Goal: Information Seeking & Learning: Learn about a topic

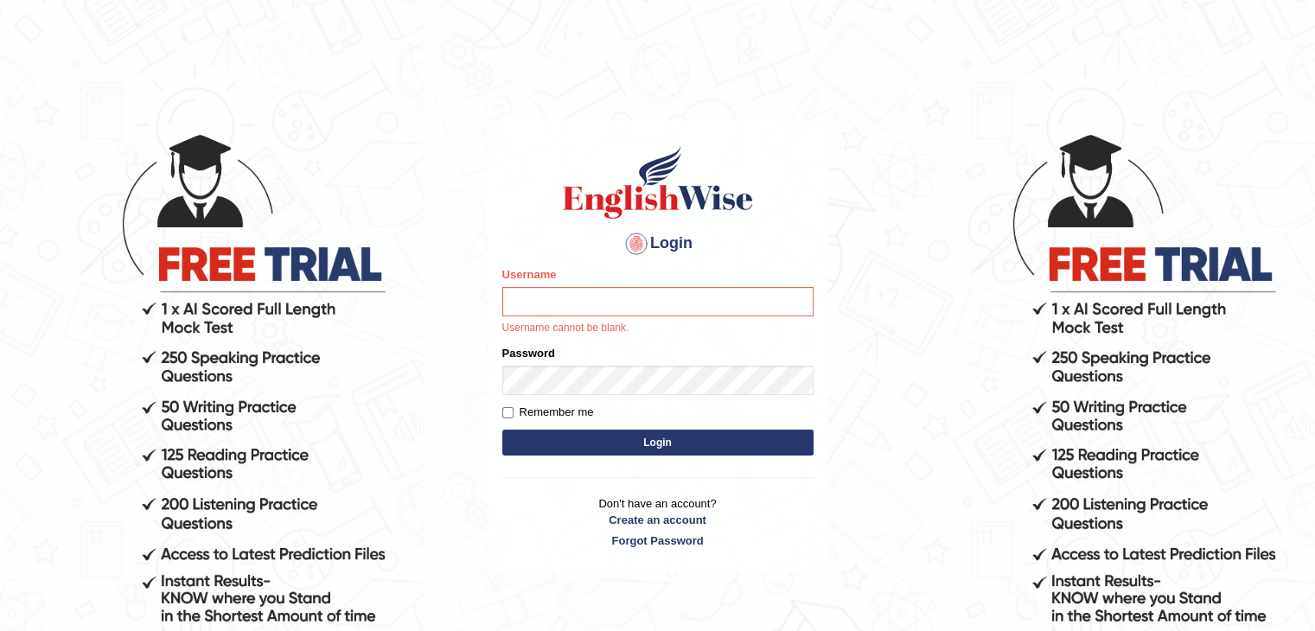
click at [576, 309] on input "Username" at bounding box center [657, 301] width 311 height 29
type input "yalineem"
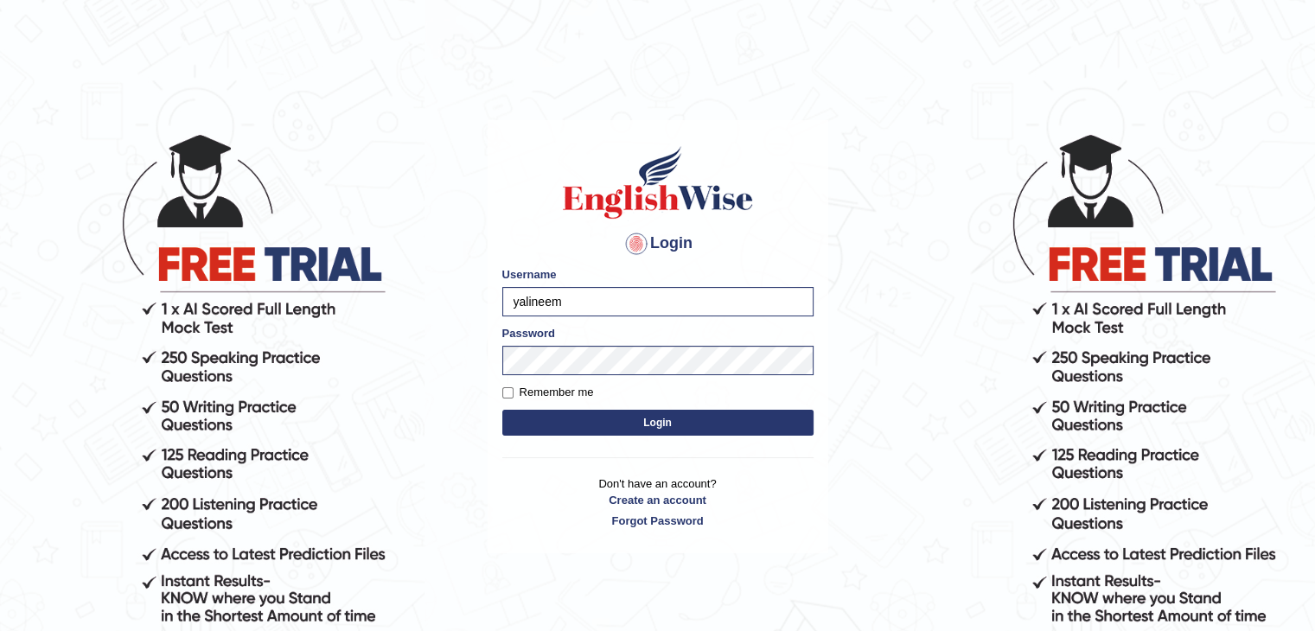
click at [632, 421] on button "Login" at bounding box center [657, 423] width 311 height 26
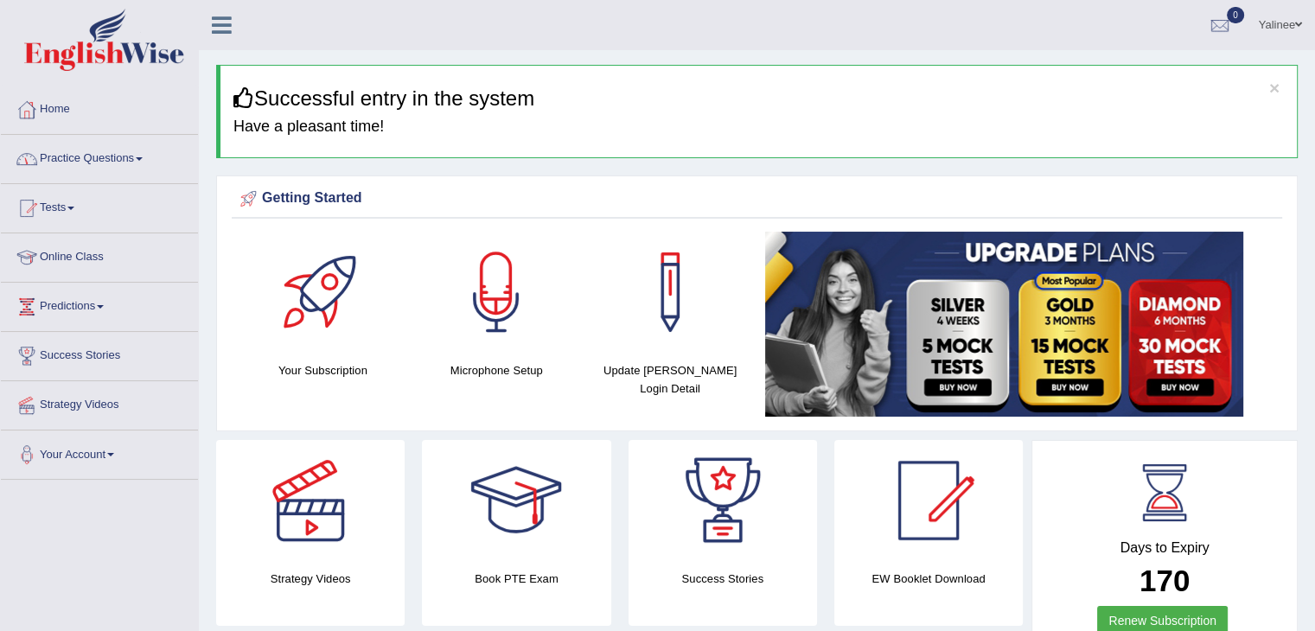
click at [102, 165] on link "Practice Questions" at bounding box center [99, 156] width 197 height 43
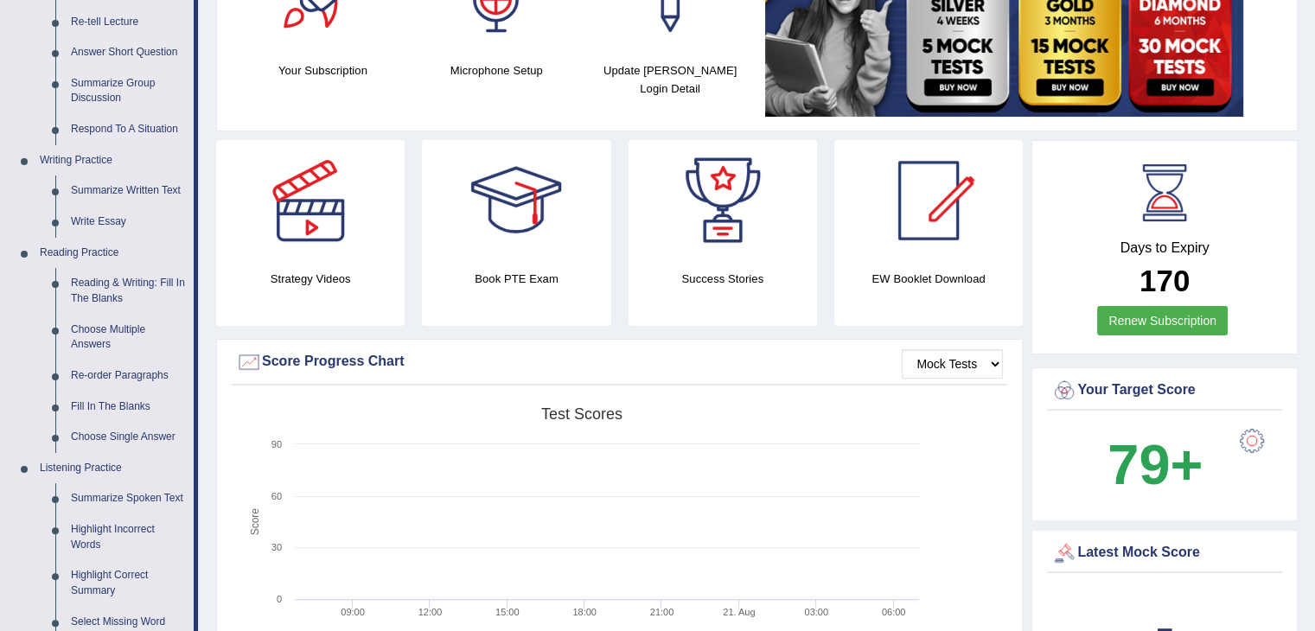
scroll to position [308, 0]
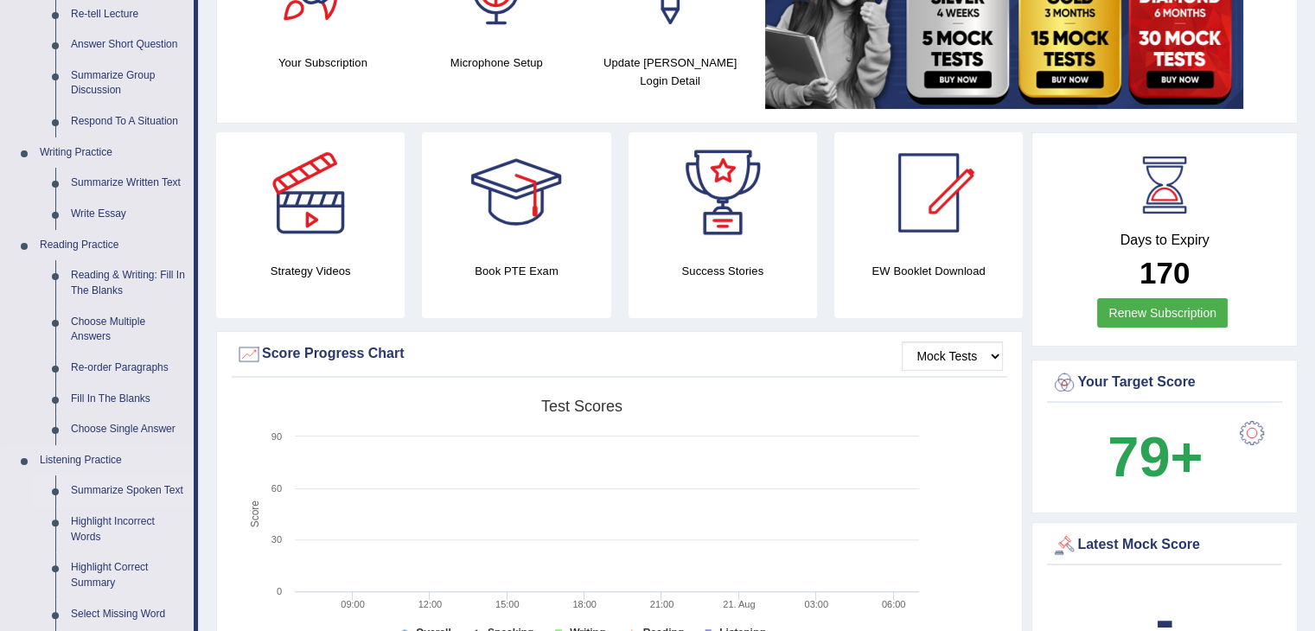
click at [106, 491] on link "Summarize Spoken Text" at bounding box center [128, 490] width 131 height 31
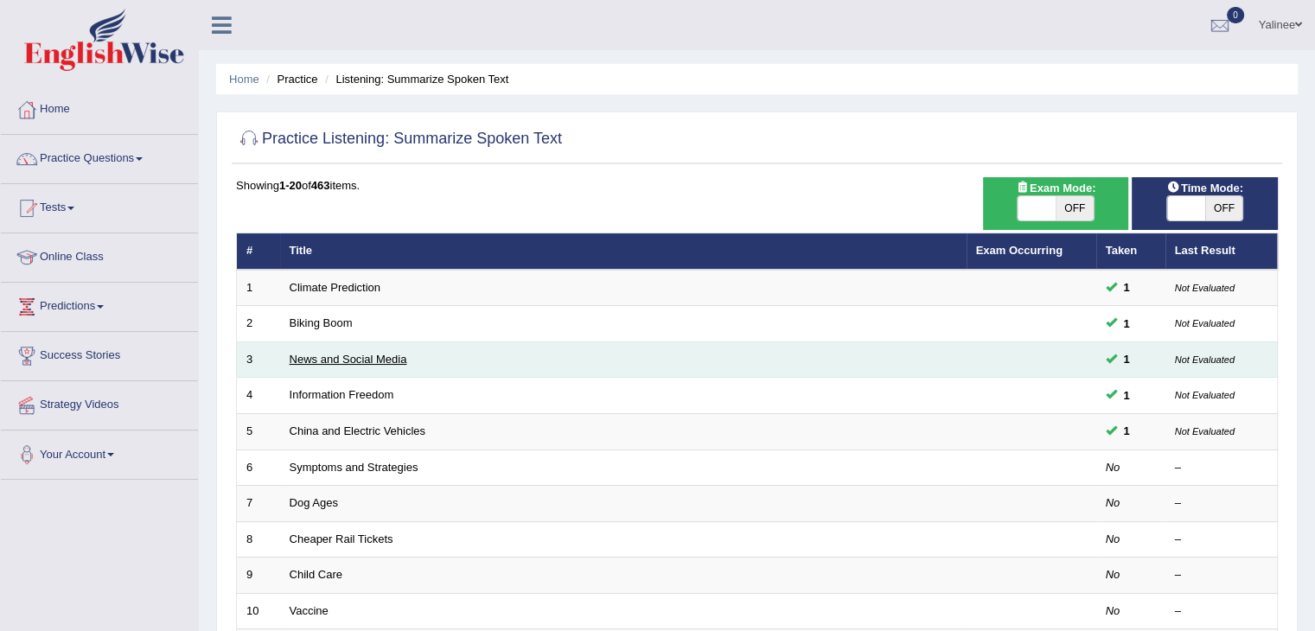
click at [302, 355] on link "News and Social Media" at bounding box center [349, 359] width 118 height 13
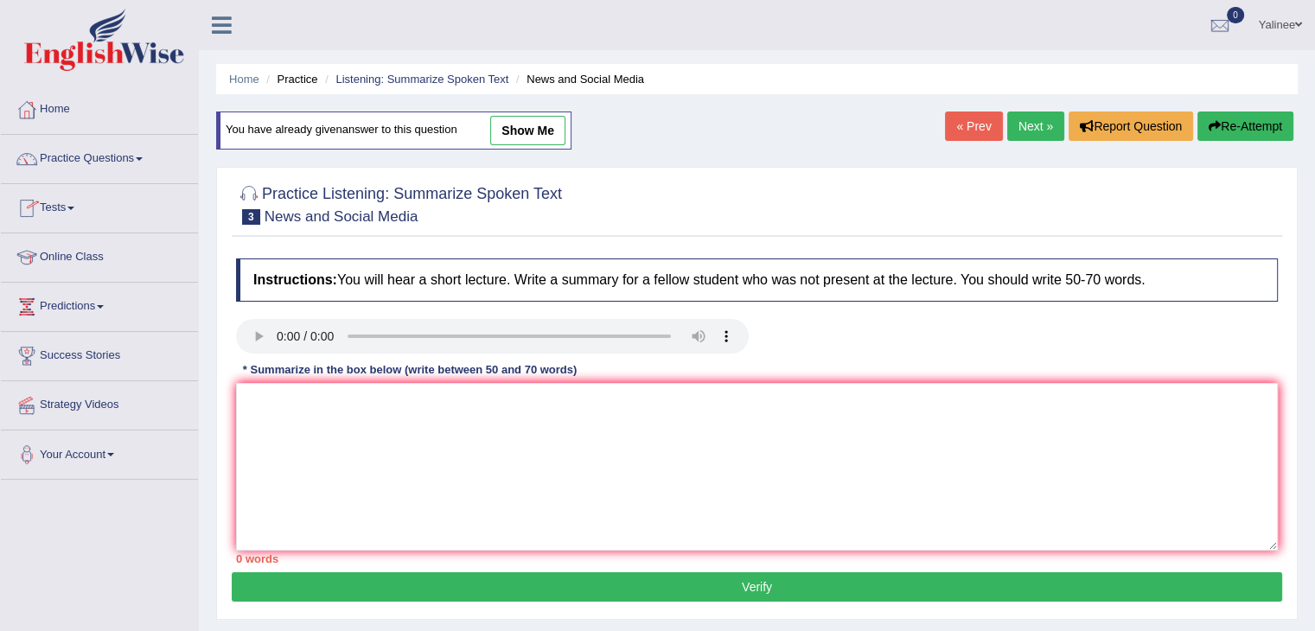
click at [513, 131] on link "show me" at bounding box center [527, 130] width 75 height 29
type textarea "The speaker provided a comprehensive overview of smartphones and laptops, highl…"
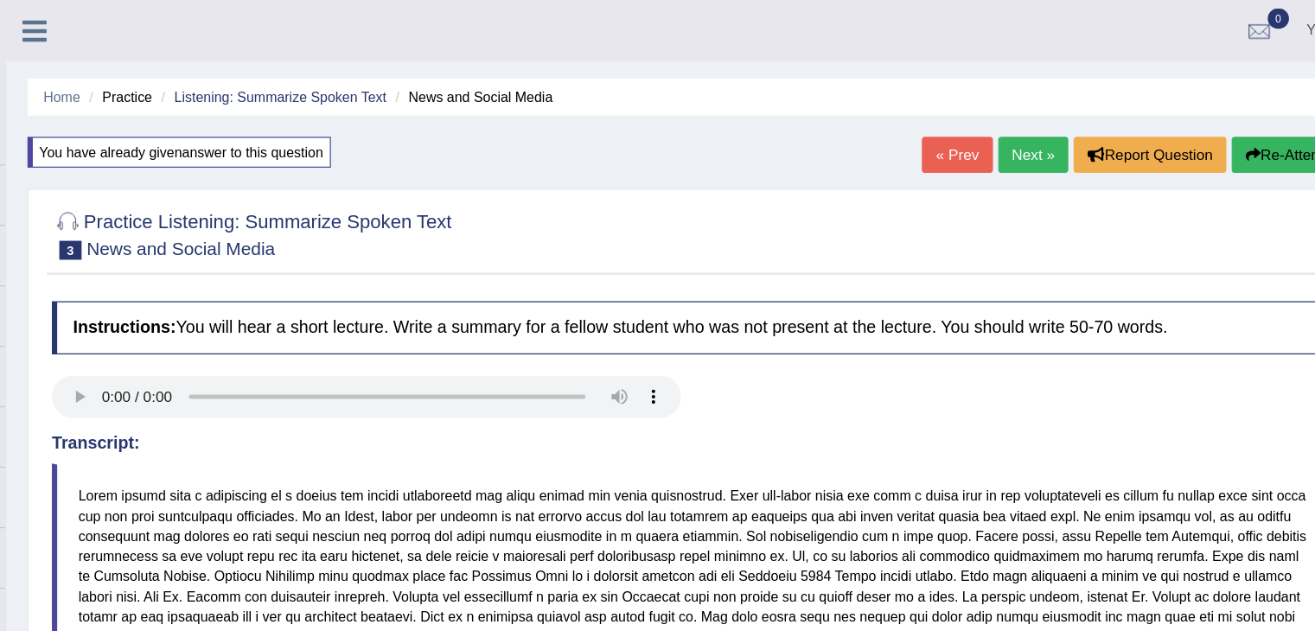
click at [214, 21] on icon at bounding box center [222, 25] width 20 height 22
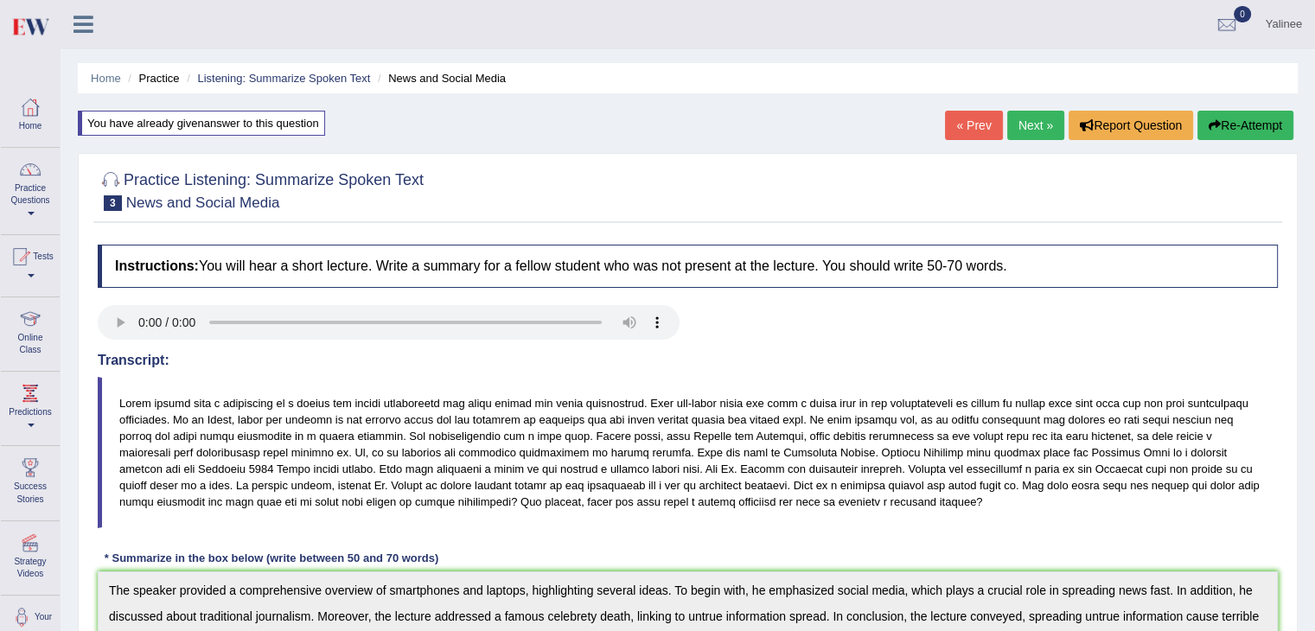
scroll to position [3, 0]
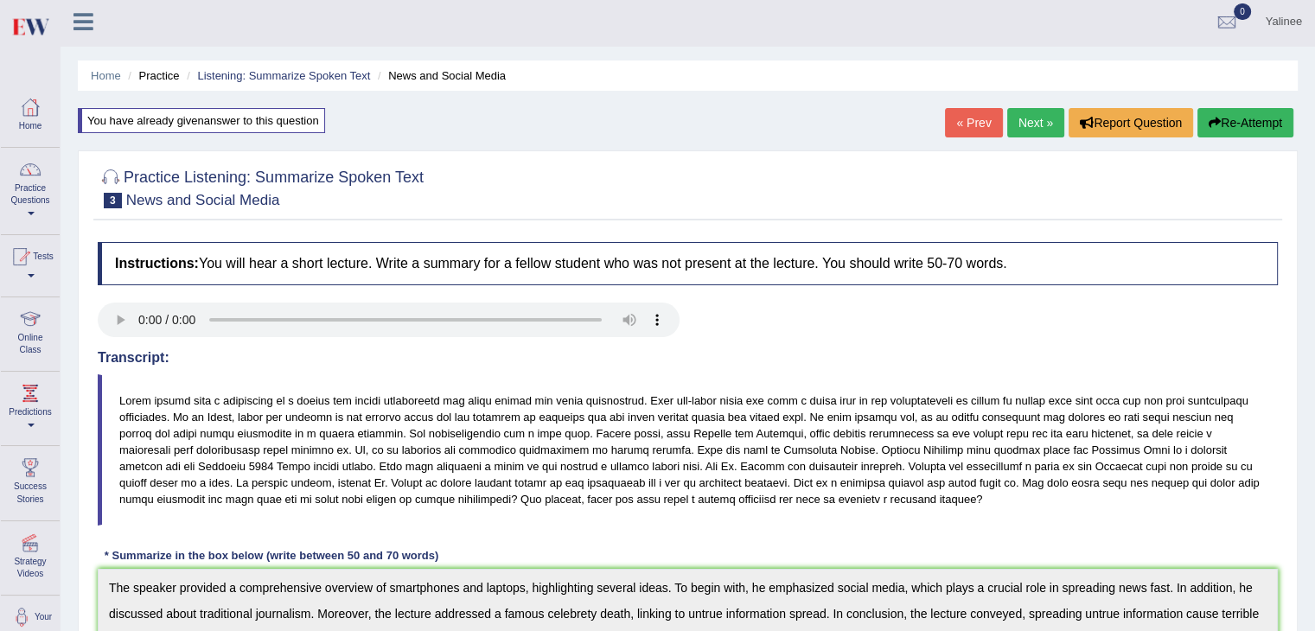
click at [30, 212] on span at bounding box center [31, 213] width 7 height 3
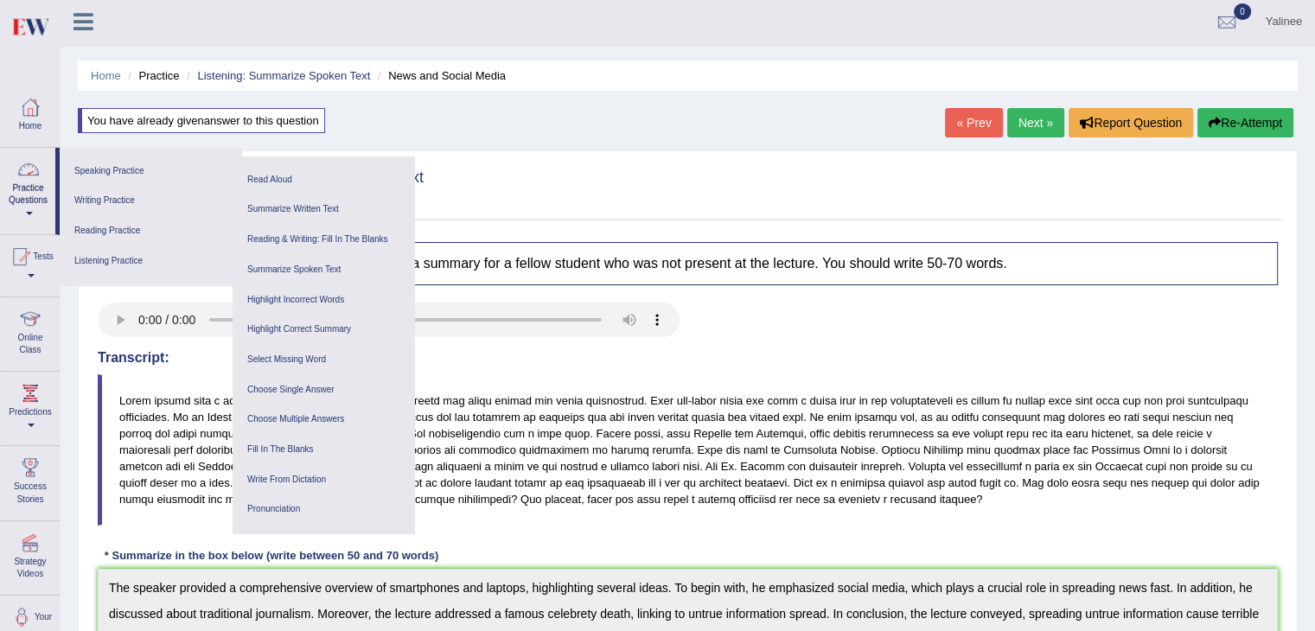
click at [25, 209] on link "Practice Questions" at bounding box center [28, 188] width 54 height 81
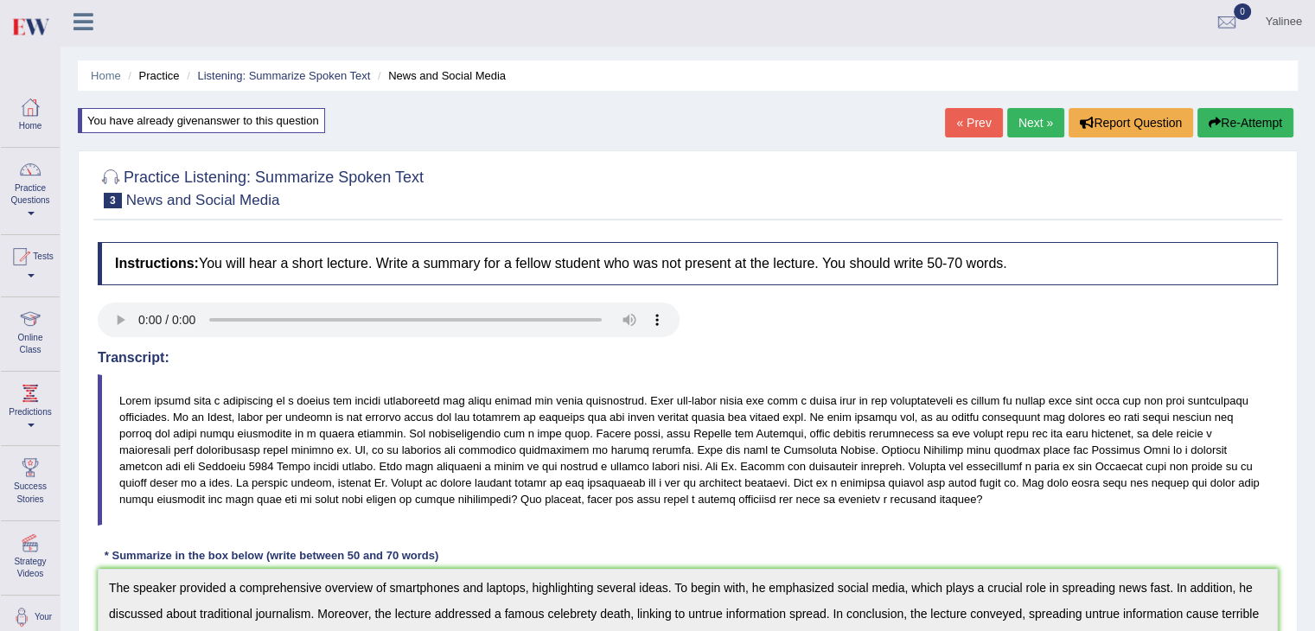
click at [38, 174] on div at bounding box center [30, 169] width 26 height 26
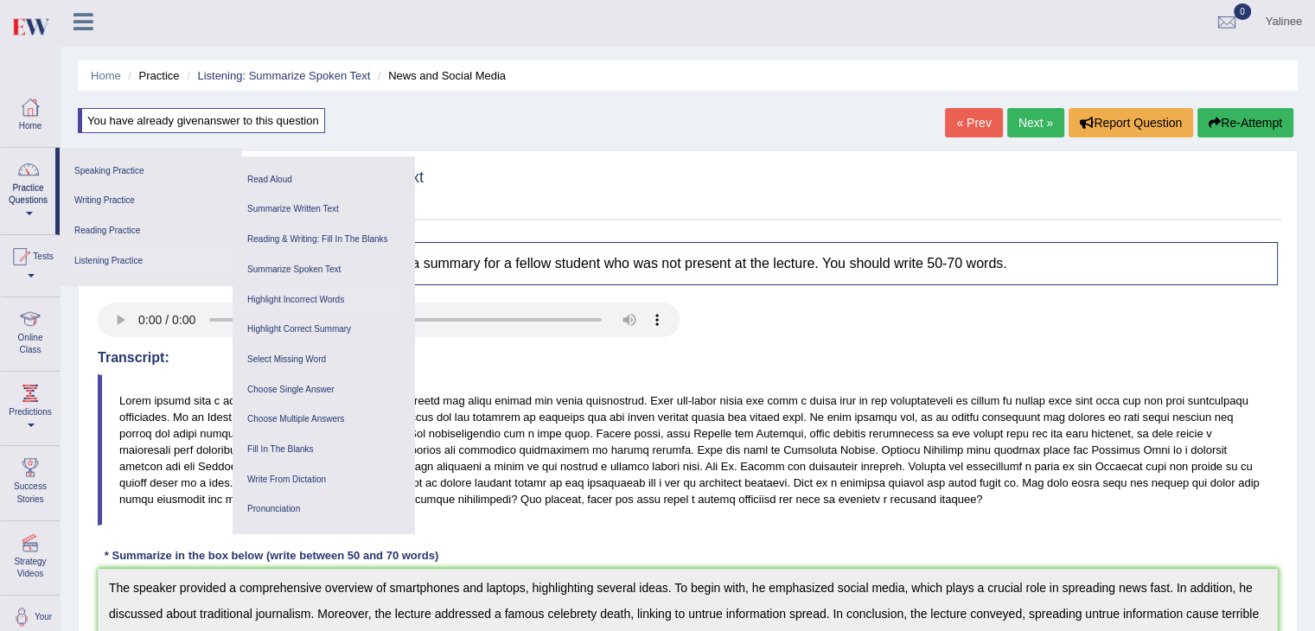
click at [289, 300] on link "Highlight Incorrect Words" at bounding box center [323, 300] width 164 height 30
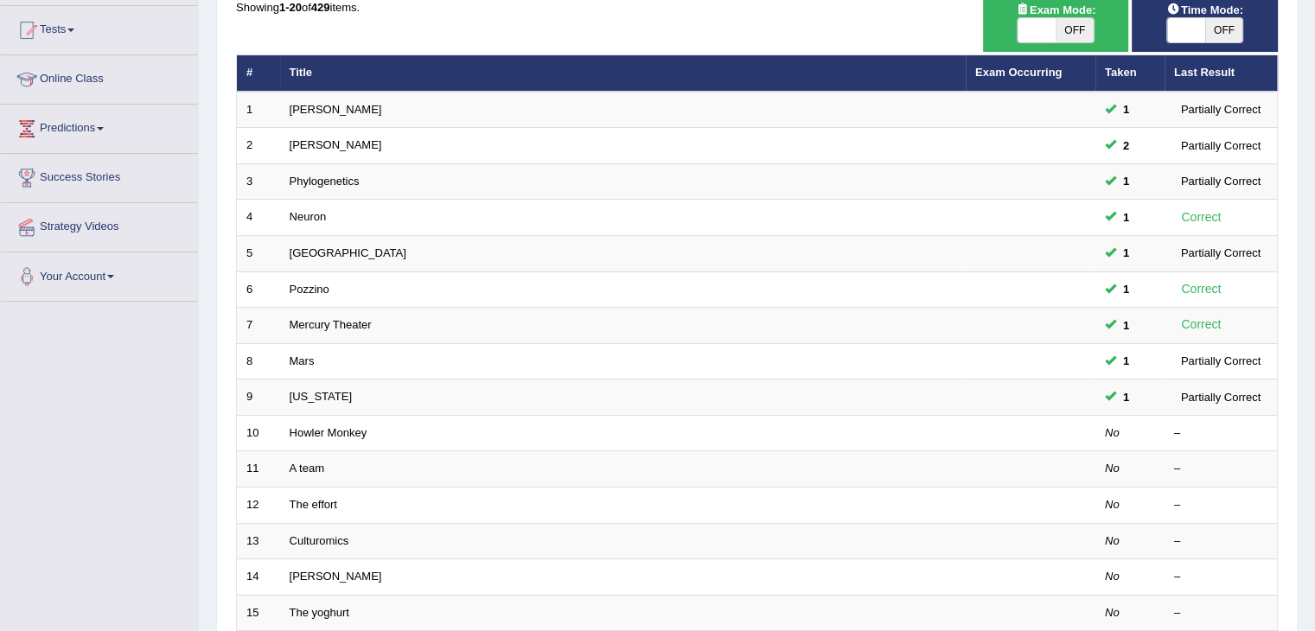
scroll to position [181, 0]
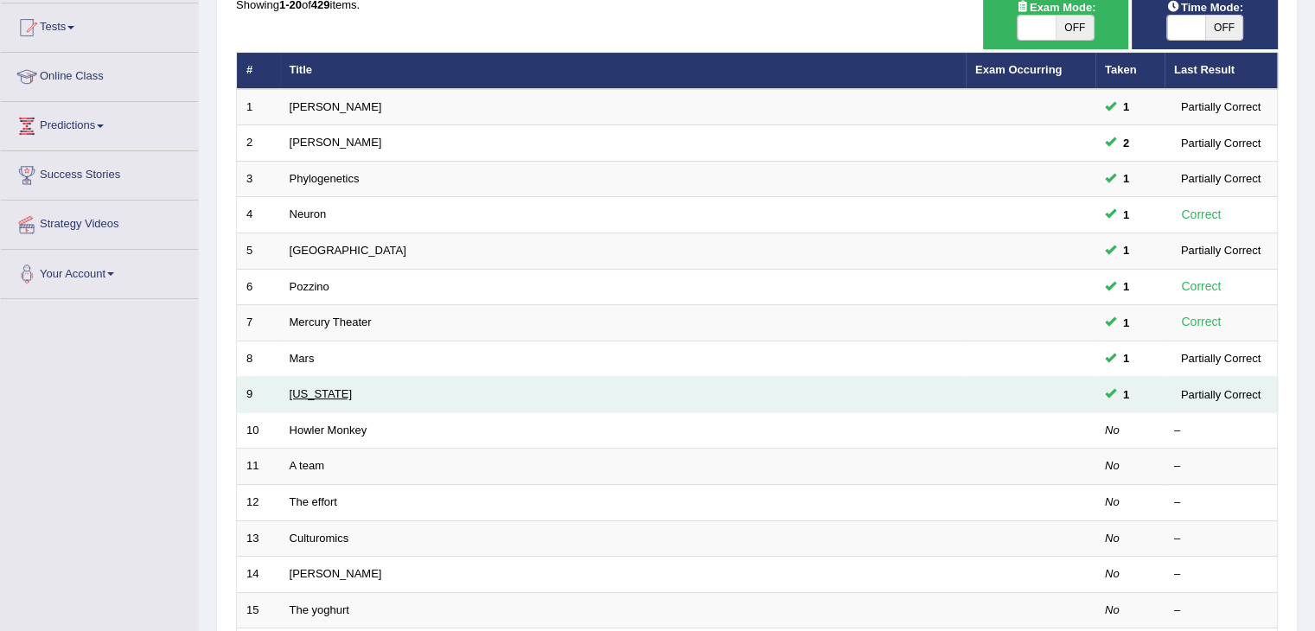
click at [301, 392] on link "Oregon" at bounding box center [321, 393] width 62 height 13
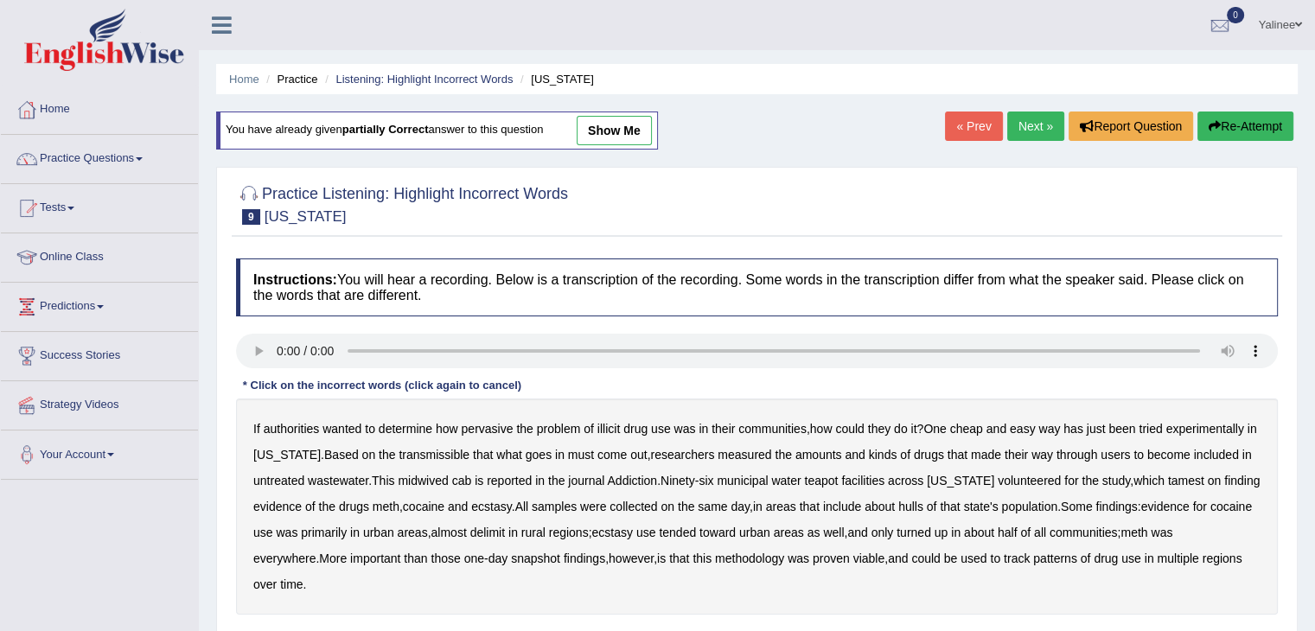
click at [629, 129] on link "show me" at bounding box center [614, 130] width 75 height 29
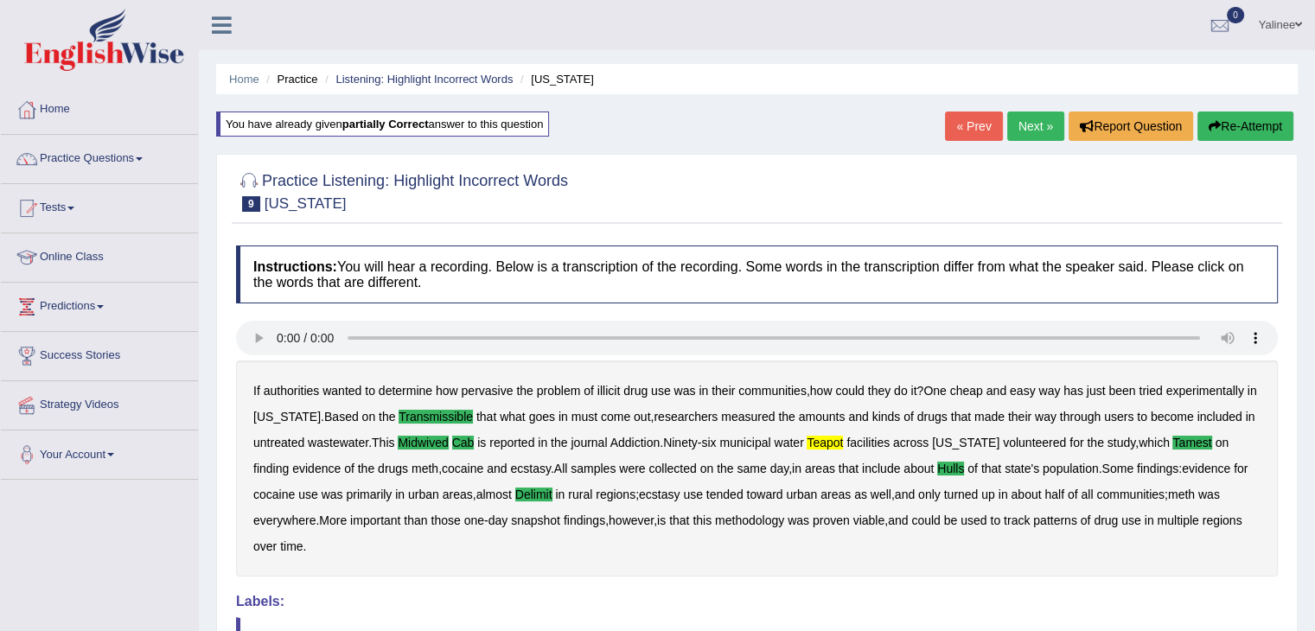
click at [971, 128] on link "« Prev" at bounding box center [973, 126] width 57 height 29
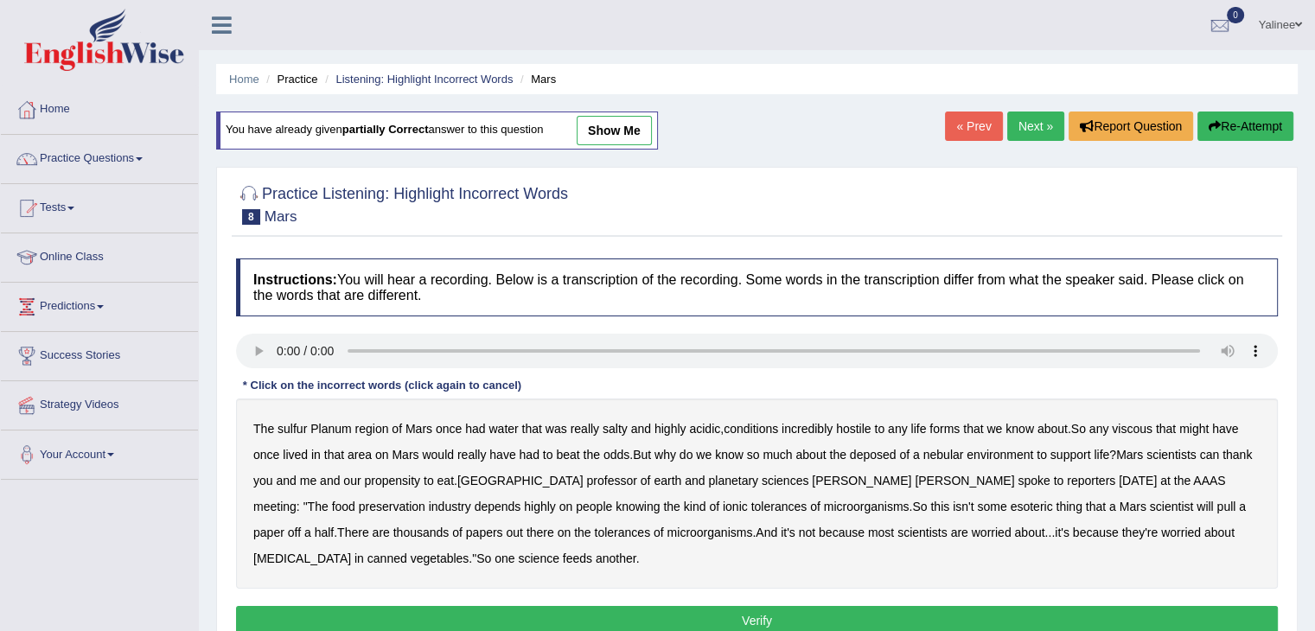
click at [618, 130] on link "show me" at bounding box center [614, 130] width 75 height 29
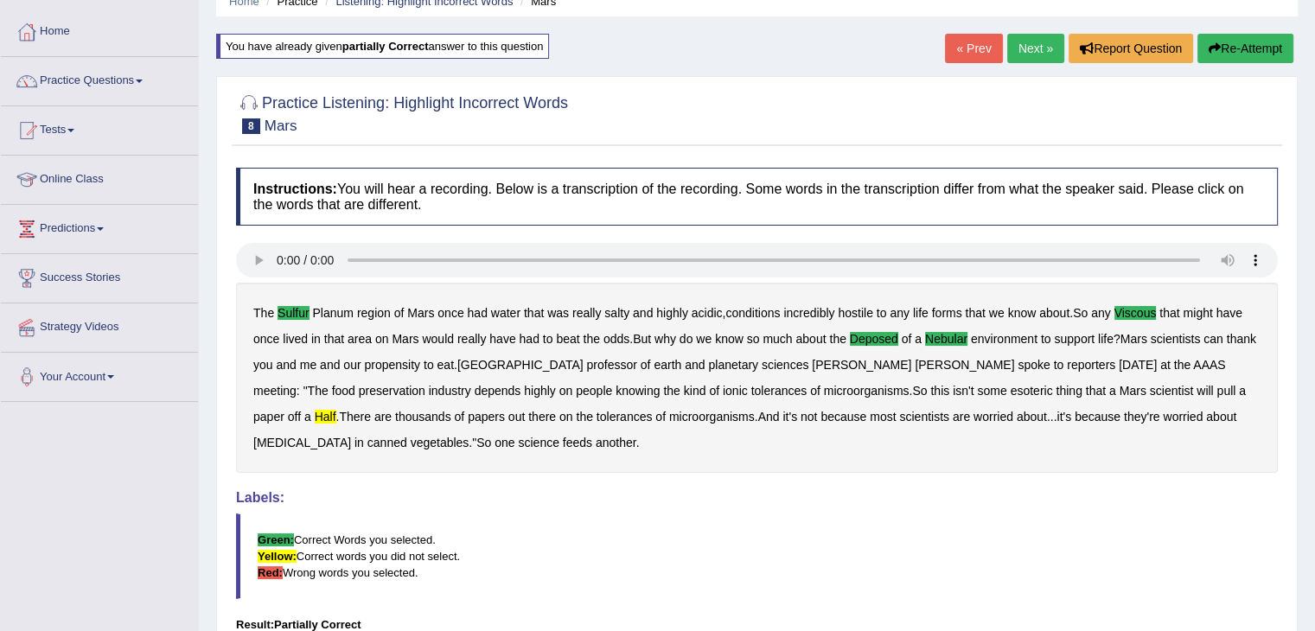
scroll to position [80, 0]
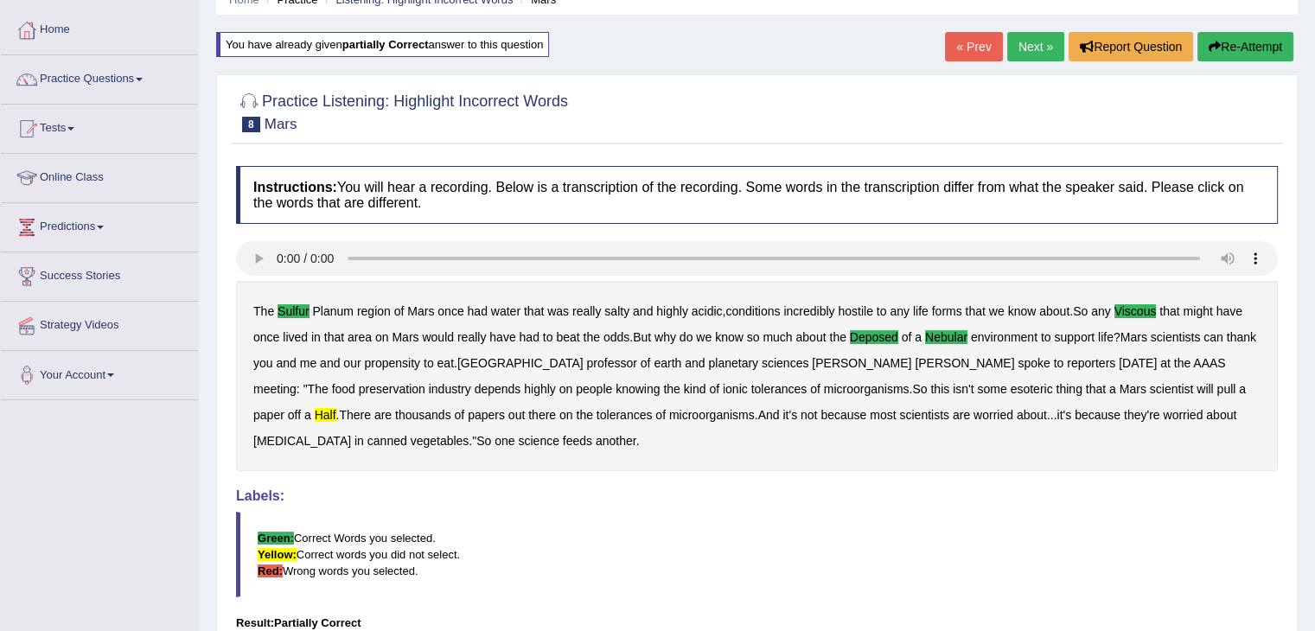
click at [143, 81] on link "Practice Questions" at bounding box center [99, 76] width 197 height 43
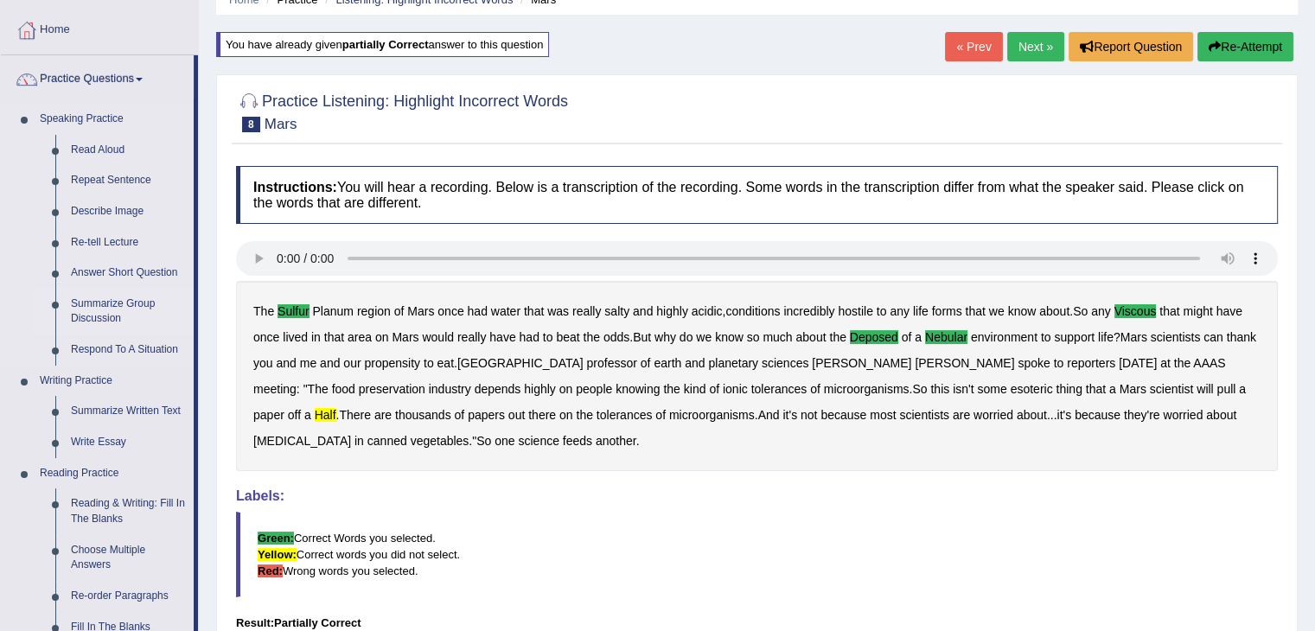
drag, startPoint x: 196, startPoint y: 118, endPoint x: 175, endPoint y: 291, distance: 174.1
click at [175, 291] on li "Practice Questions Speaking Practice Read Aloud Repeat Sentence Describe Image …" at bounding box center [99, 541] width 197 height 972
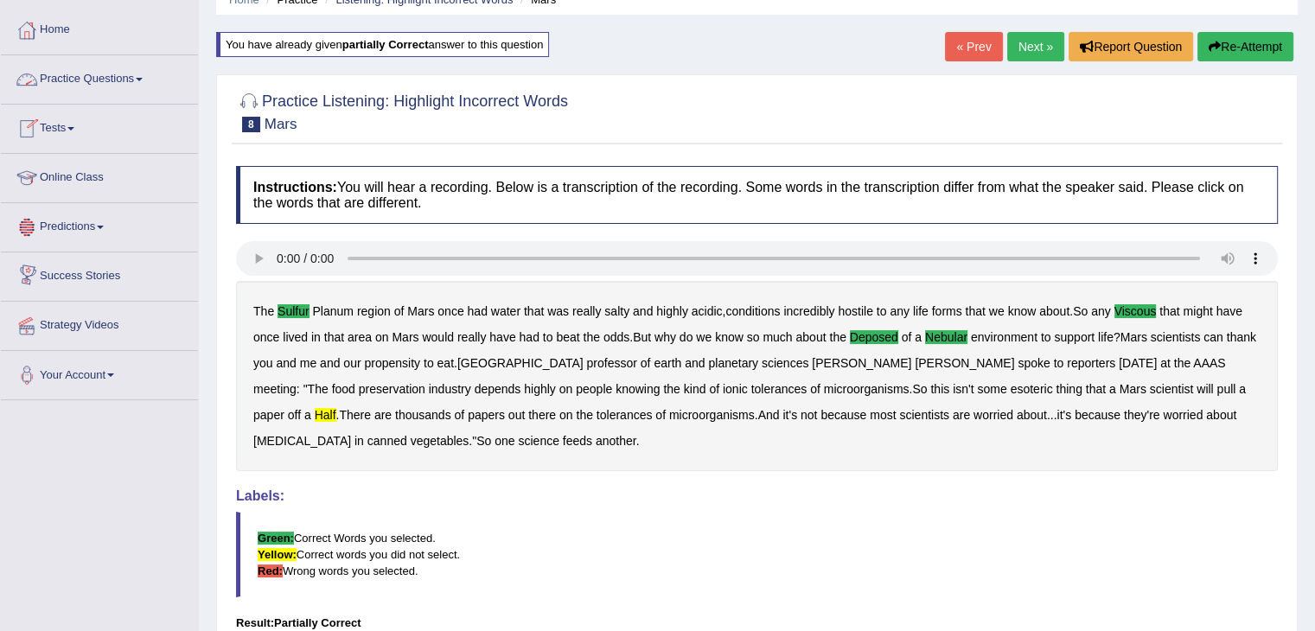
click at [135, 79] on link "Practice Questions" at bounding box center [99, 76] width 197 height 43
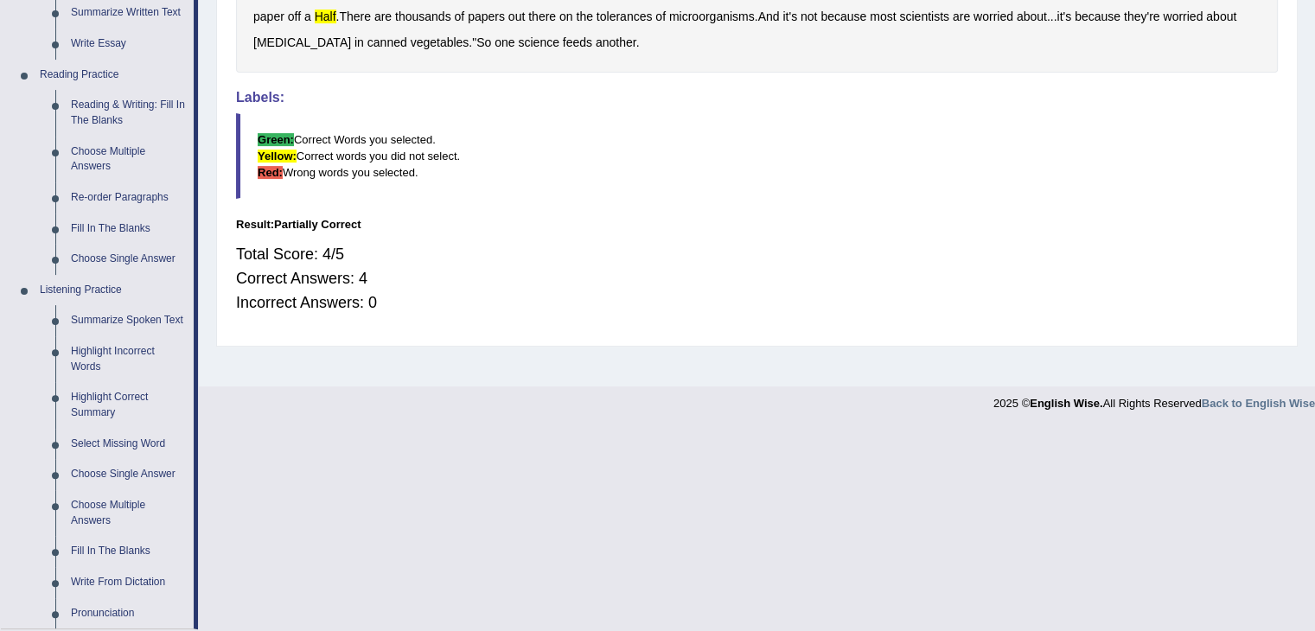
scroll to position [493, 0]
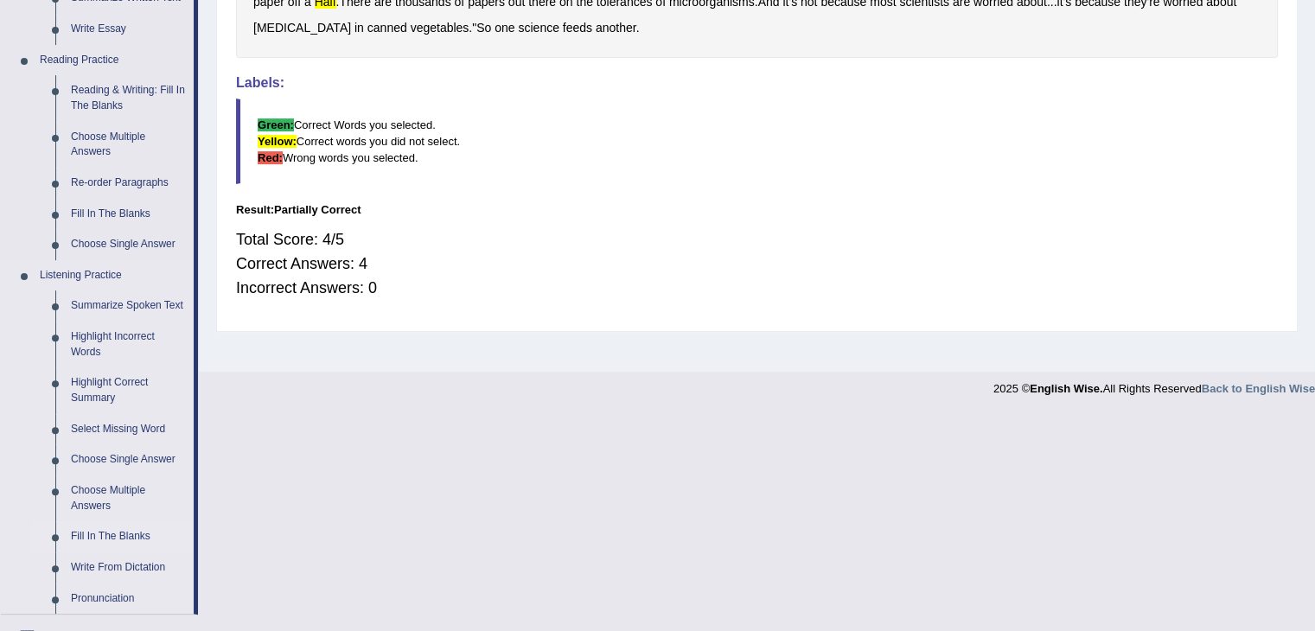
click at [114, 550] on link "Fill In The Blanks" at bounding box center [128, 536] width 131 height 31
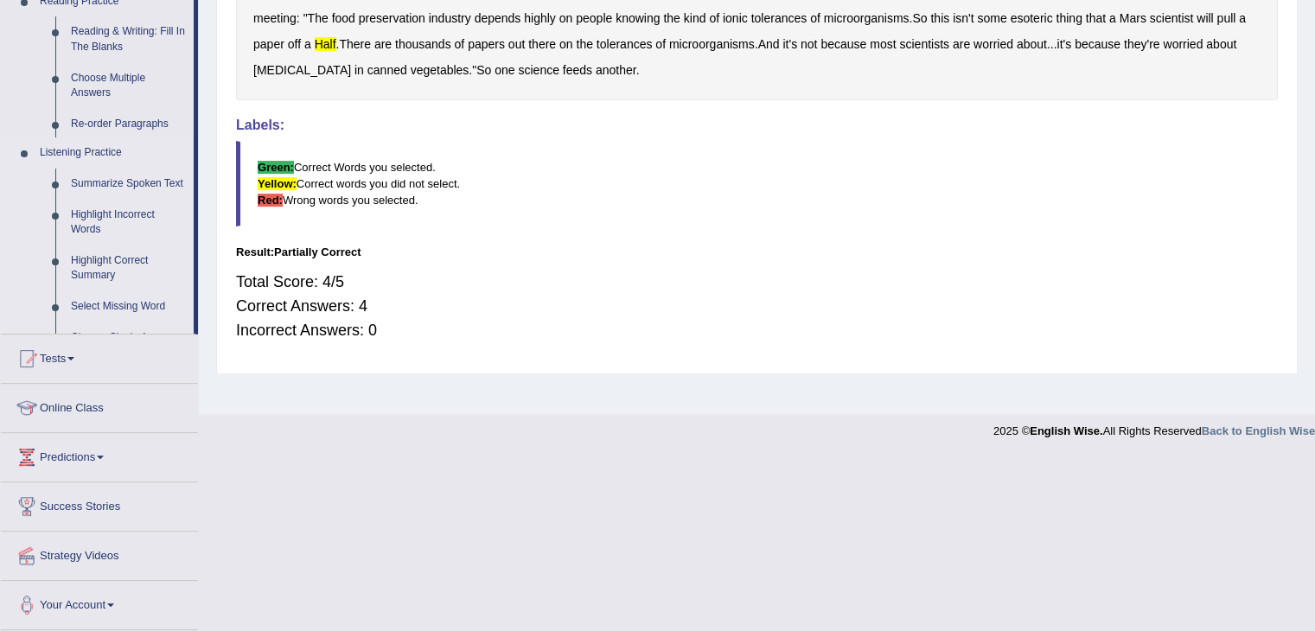
scroll to position [277, 0]
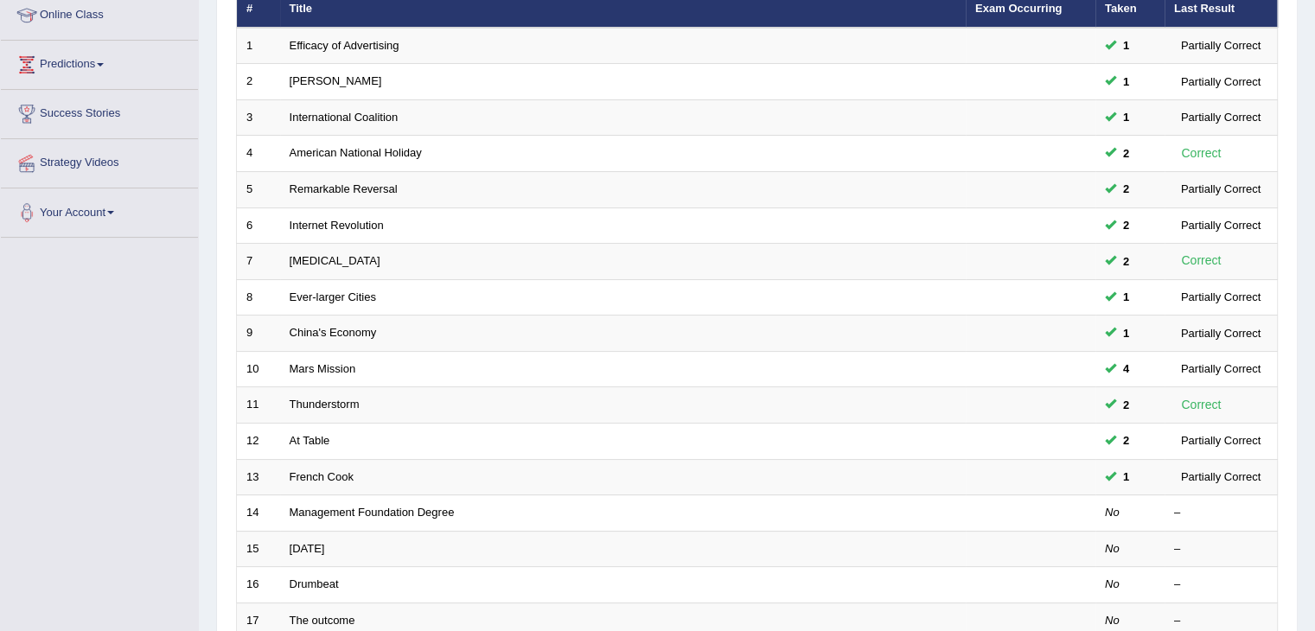
scroll to position [261, 0]
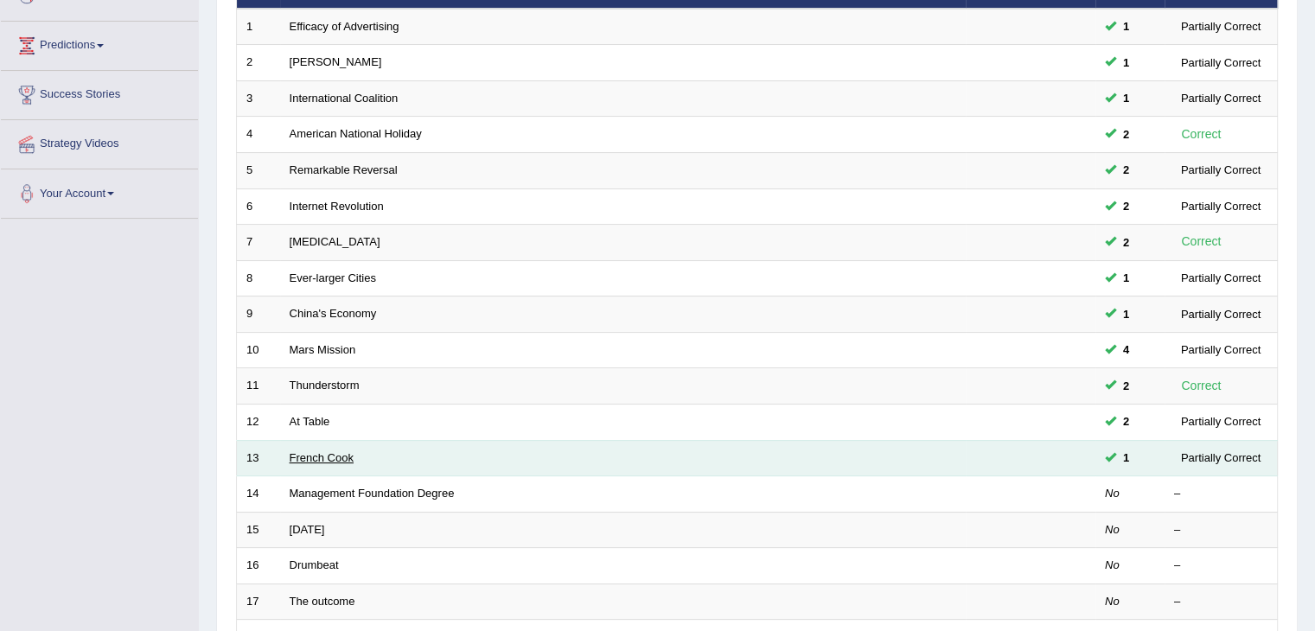
click at [322, 460] on link "French Cook" at bounding box center [322, 457] width 64 height 13
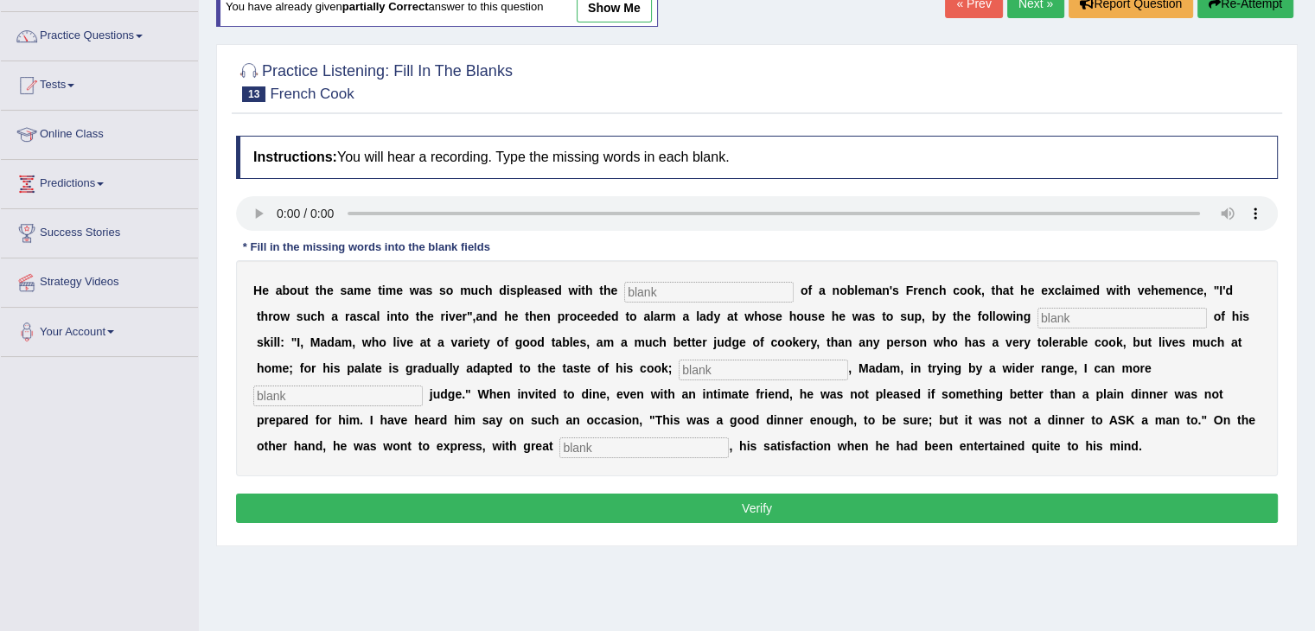
scroll to position [127, 0]
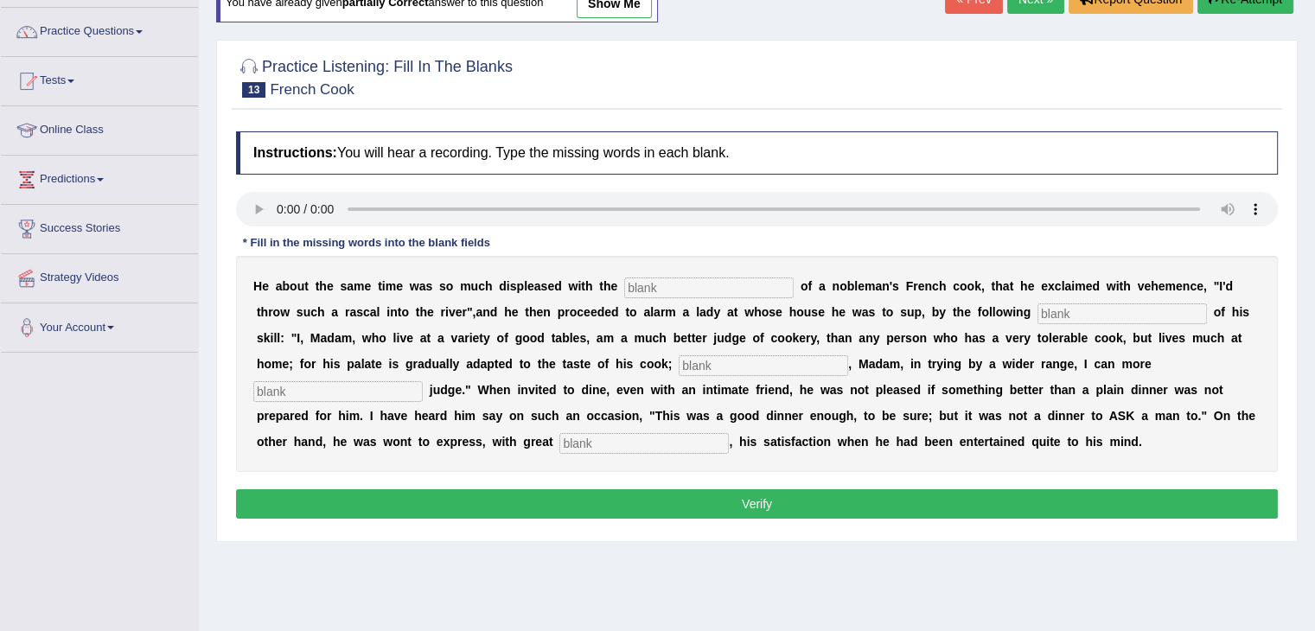
click at [629, 11] on link "show me" at bounding box center [614, 3] width 75 height 29
type input "performances"
type input "manifesto"
type input "perhaps"
type input "expressly"
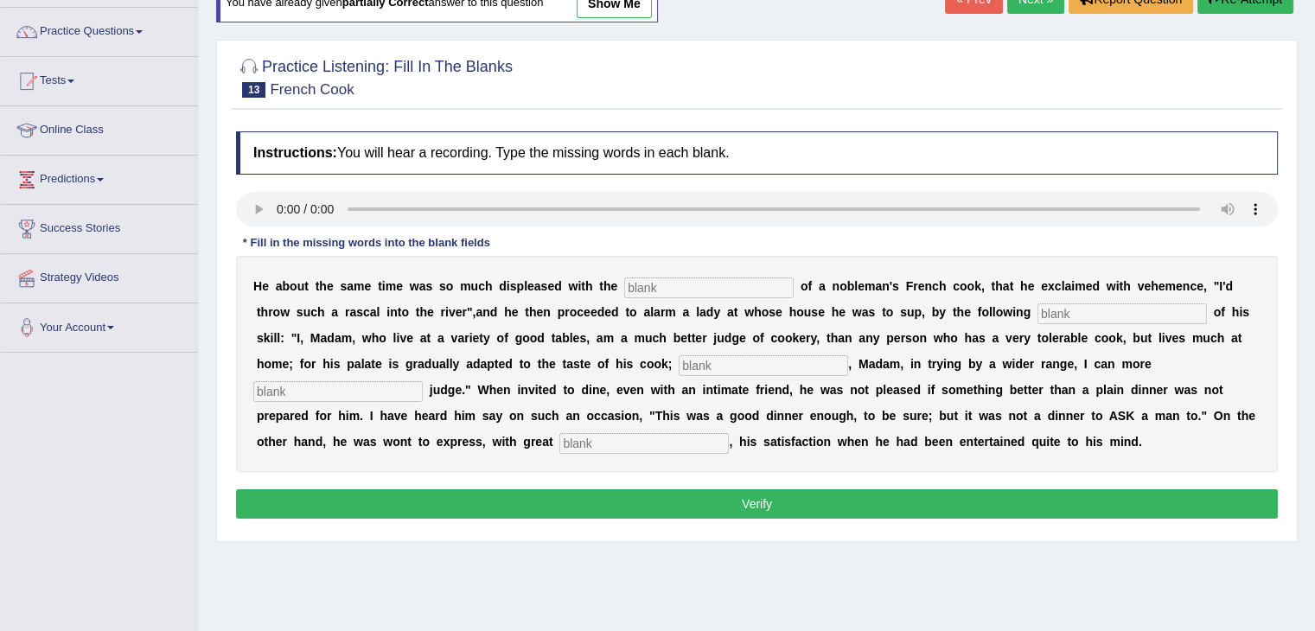
type input "glee"
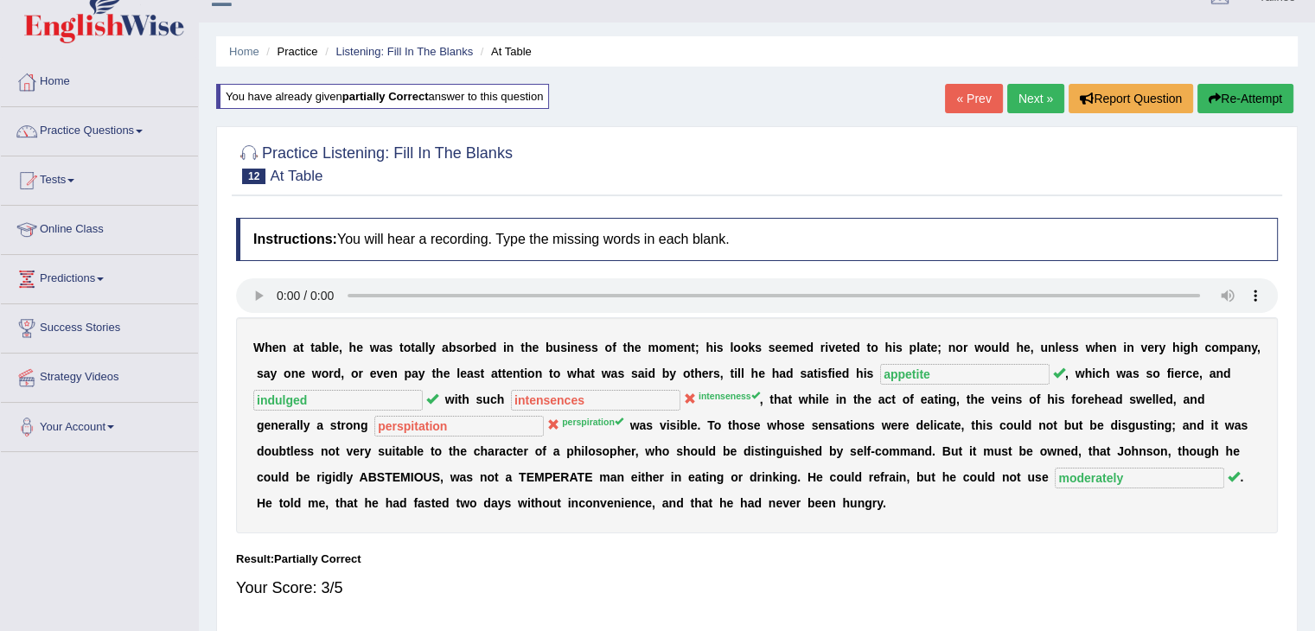
scroll to position [59, 0]
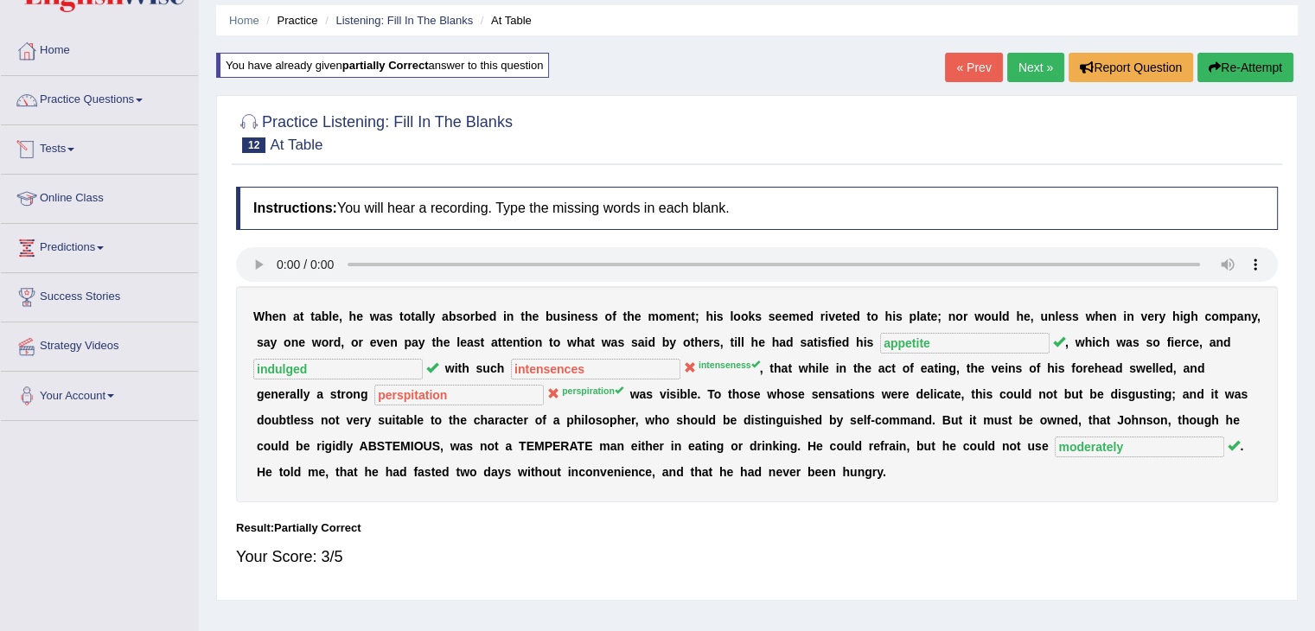
click at [59, 150] on link "Tests" at bounding box center [99, 146] width 197 height 43
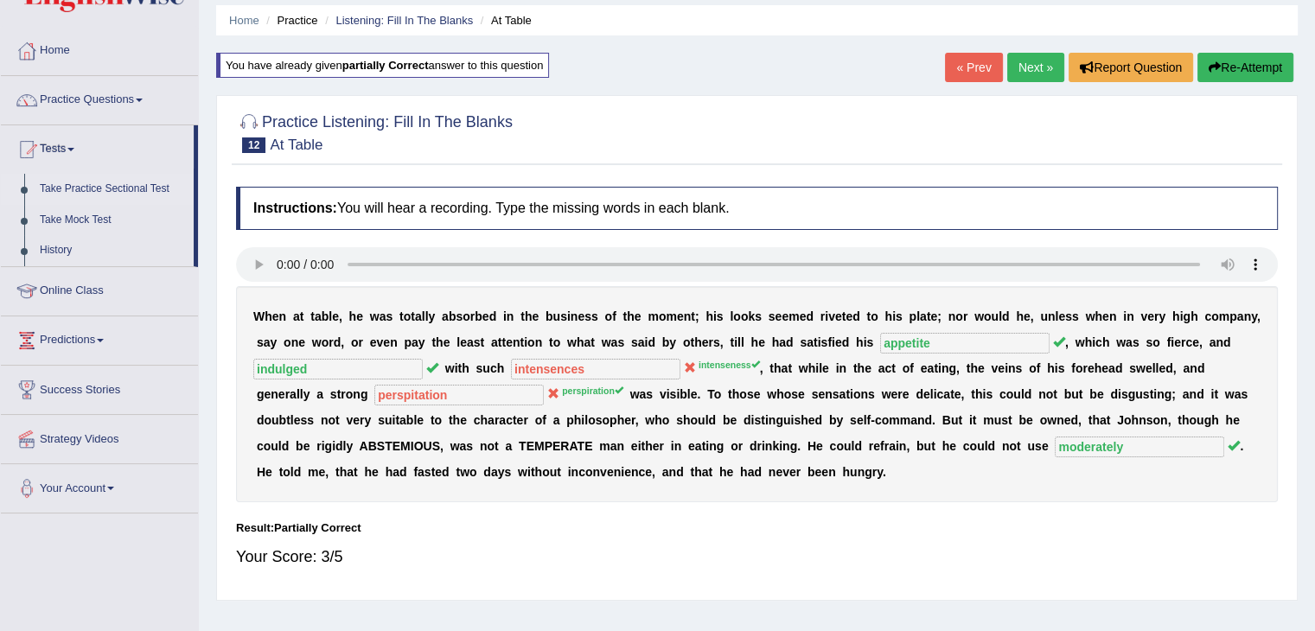
click at [120, 188] on link "Take Practice Sectional Test" at bounding box center [113, 189] width 162 height 31
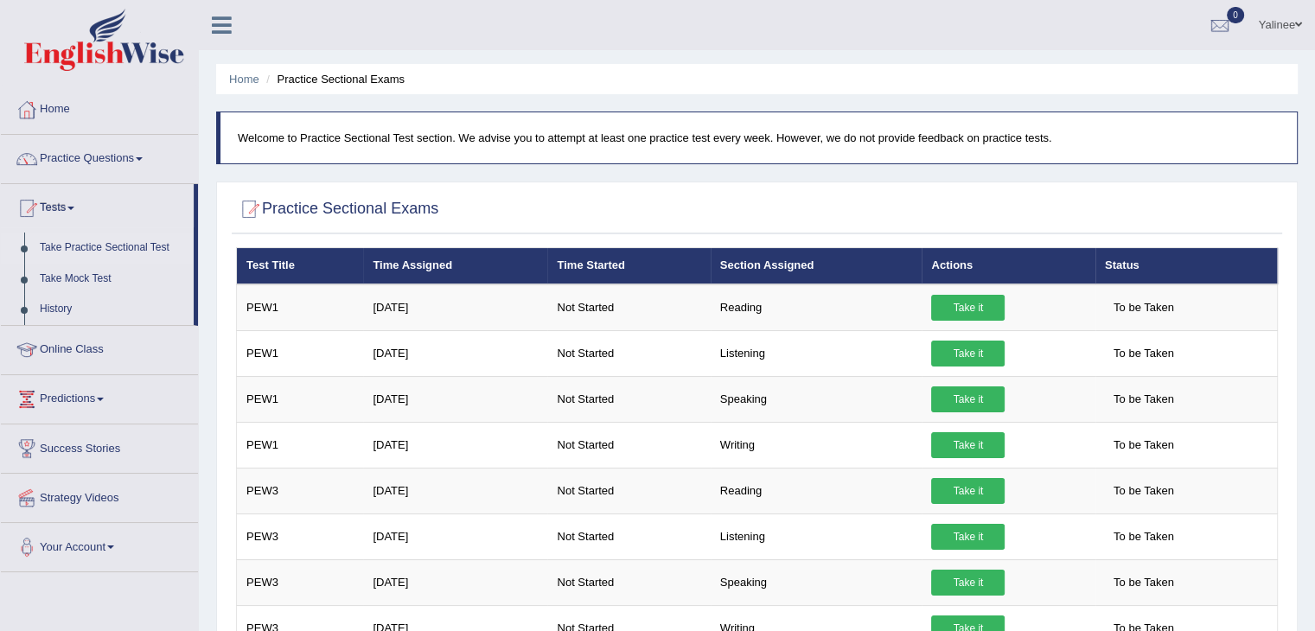
click at [107, 163] on link "Practice Questions" at bounding box center [99, 156] width 197 height 43
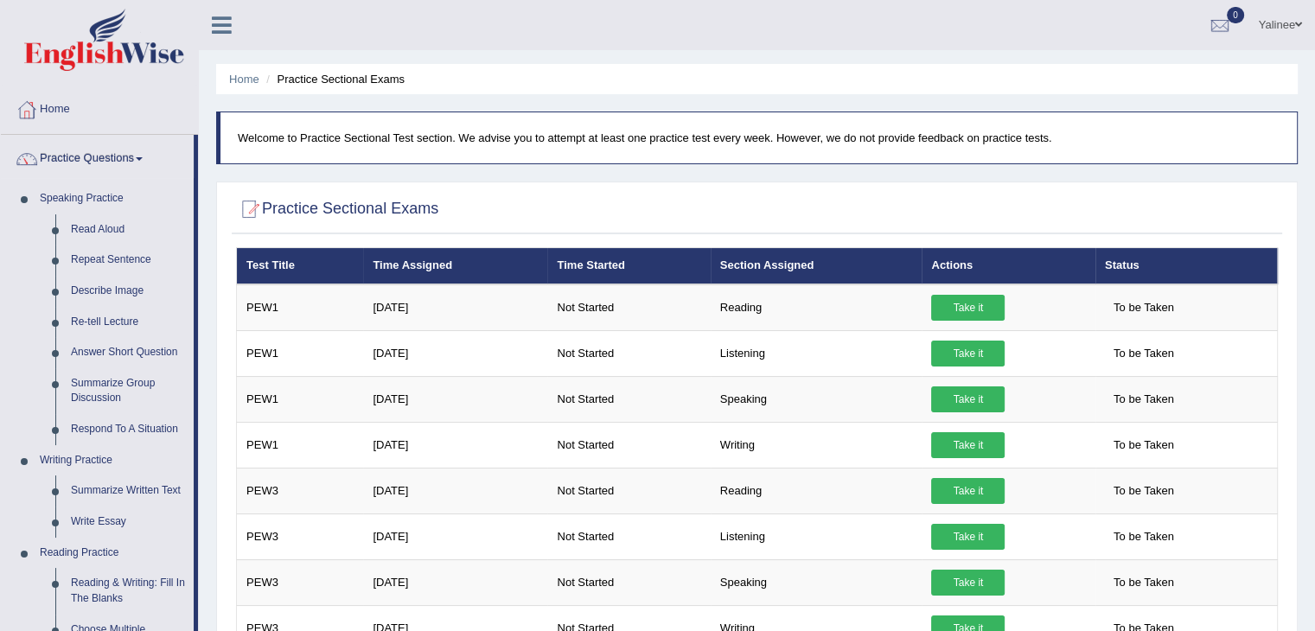
click at [97, 174] on link "Practice Questions" at bounding box center [97, 156] width 193 height 43
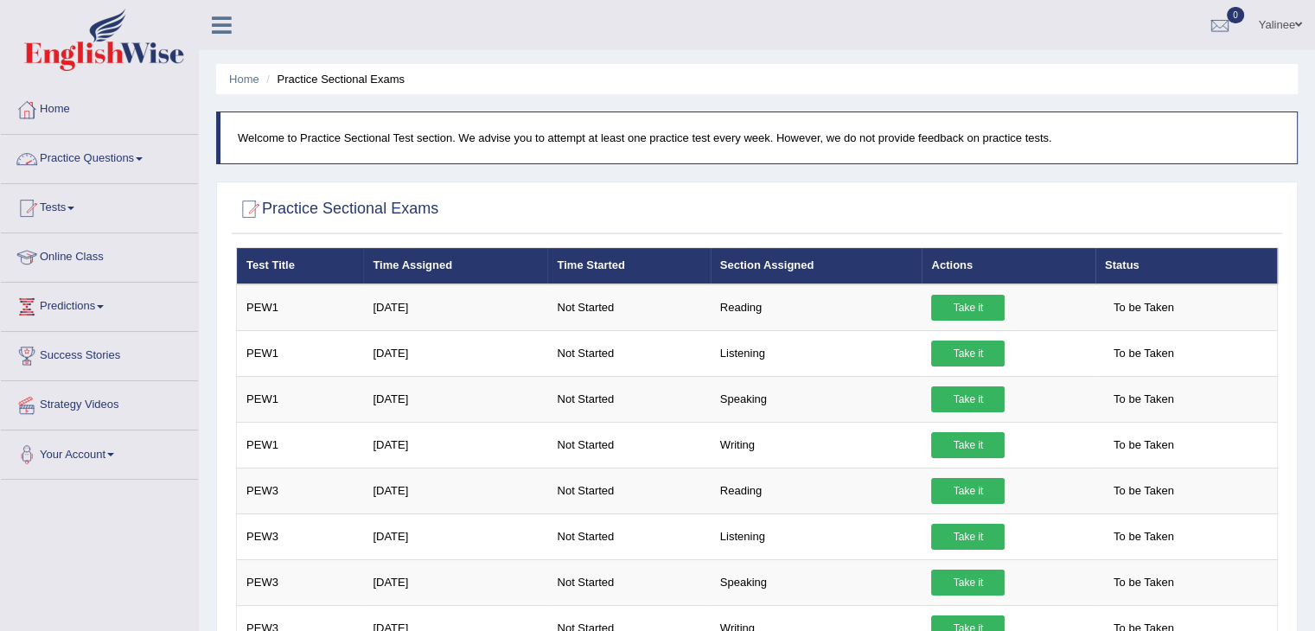
click at [92, 252] on link "Online Class" at bounding box center [99, 254] width 197 height 43
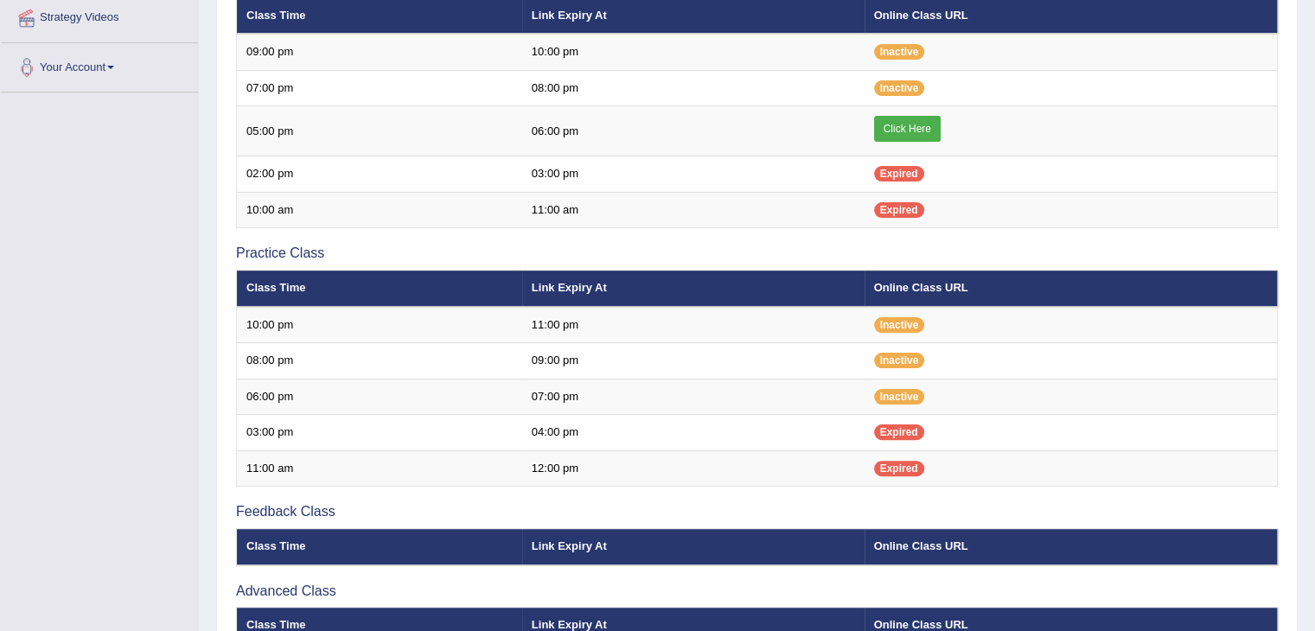
scroll to position [429, 0]
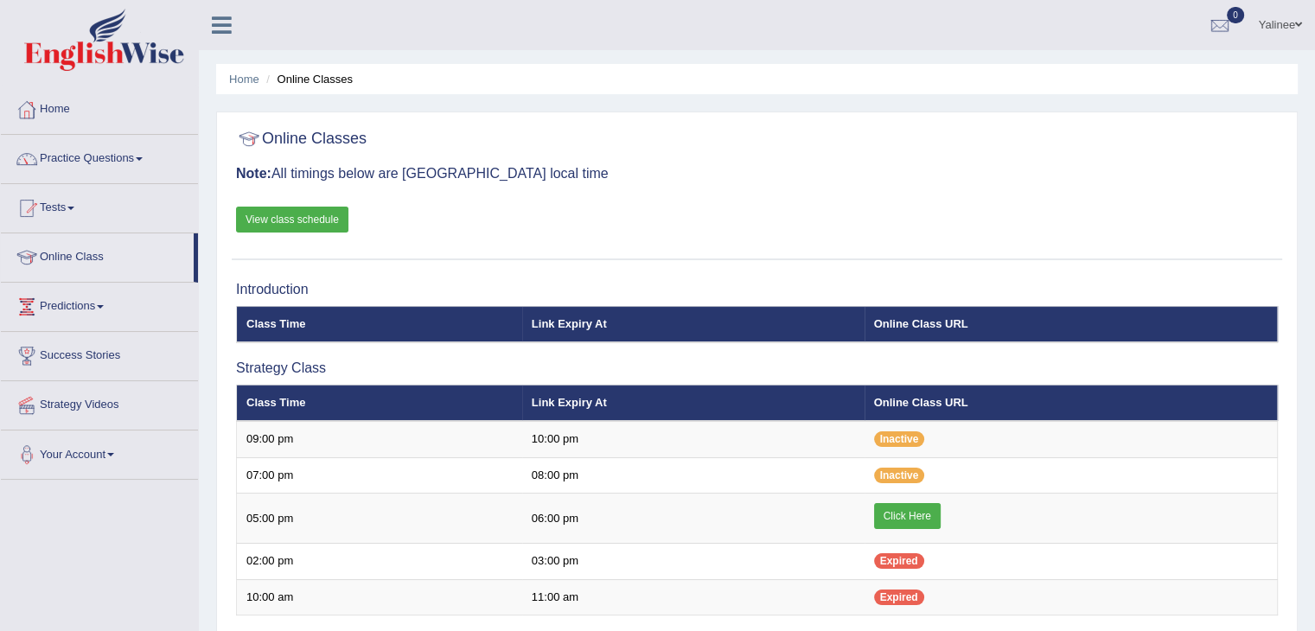
click at [283, 217] on link "View class schedule" at bounding box center [292, 220] width 112 height 26
